Goal: Check status: Check status

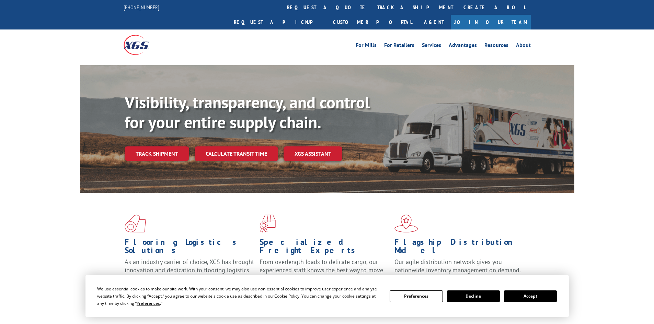
click at [154, 151] on div "Visibility, transparency, and control for your entire supply chain. Track shipm…" at bounding box center [350, 141] width 450 height 96
click at [157, 147] on link "Track shipment" at bounding box center [157, 154] width 65 height 14
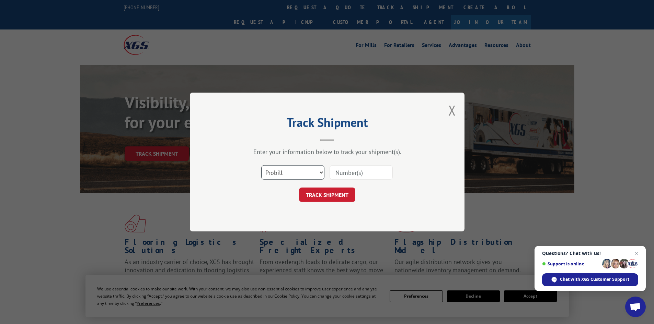
click at [296, 171] on select "Select category... Probill BOL PO" at bounding box center [292, 172] width 63 height 14
select select "po"
click at [261, 165] on select "Select category... Probill BOL PO" at bounding box center [292, 172] width 63 height 14
click at [342, 175] on input at bounding box center [361, 172] width 63 height 14
paste input "14538735"
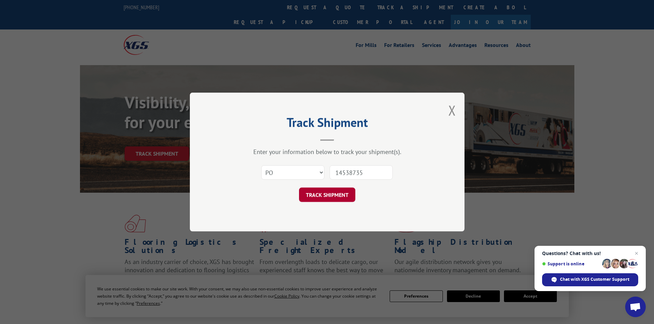
type input "14538735"
click at [321, 200] on button "TRACK SHIPMENT" at bounding box center [327, 195] width 56 height 14
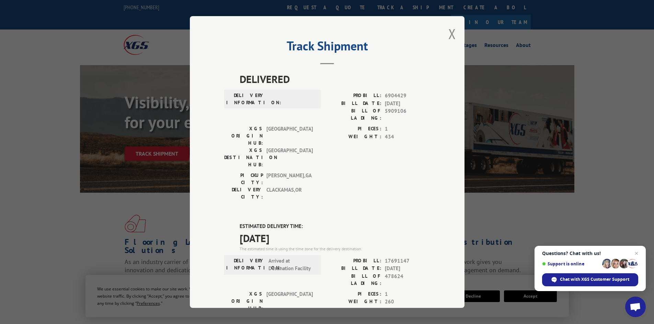
click at [192, 90] on div "Track Shipment DELIVERED DELIVERY INFORMATION: PROBILL: 6904429 BILL DATE: [DAT…" at bounding box center [327, 162] width 275 height 292
click at [451, 37] on button "Close modal" at bounding box center [452, 34] width 8 height 18
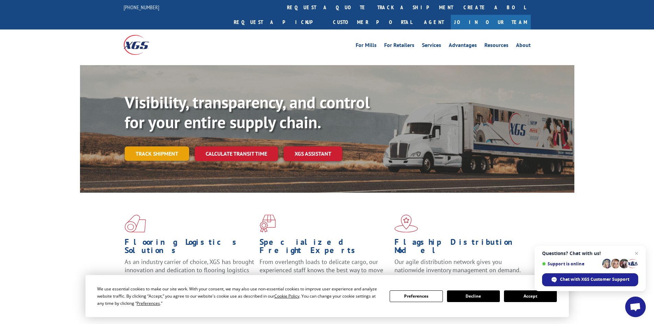
click at [166, 147] on link "Track shipment" at bounding box center [157, 154] width 65 height 14
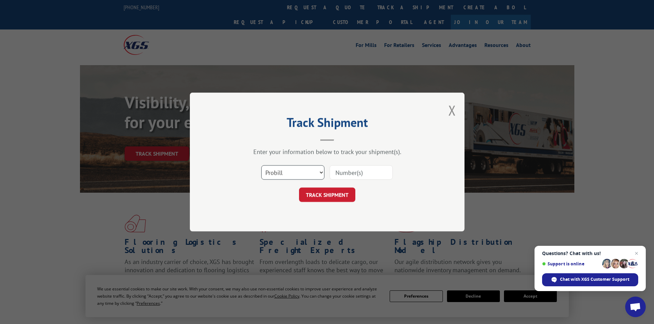
click at [294, 172] on select "Select category... Probill BOL PO" at bounding box center [292, 172] width 63 height 14
select select "po"
click at [261, 165] on select "Select category... Probill BOL PO" at bounding box center [292, 172] width 63 height 14
click at [345, 172] on input at bounding box center [361, 172] width 63 height 14
paste input "14538762"
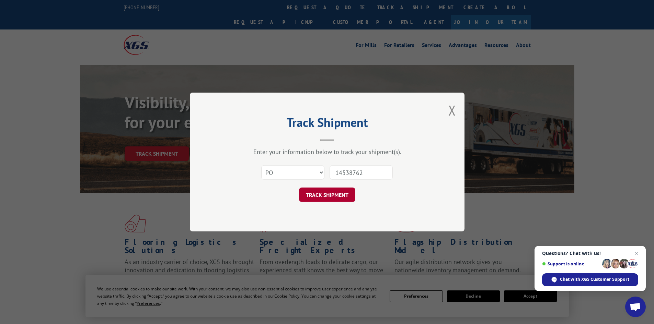
type input "14538762"
click at [334, 196] on button "TRACK SHIPMENT" at bounding box center [327, 195] width 56 height 14
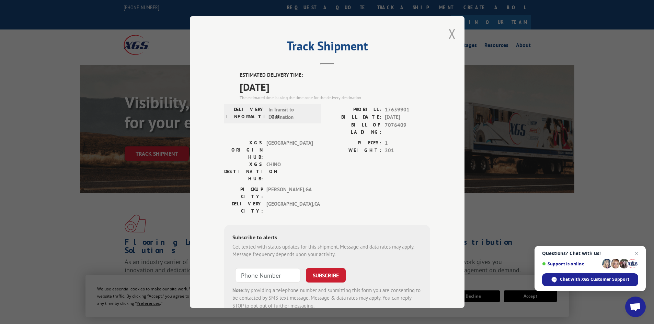
click at [449, 34] on button "Close modal" at bounding box center [452, 34] width 8 height 18
